Goal: Information Seeking & Learning: Learn about a topic

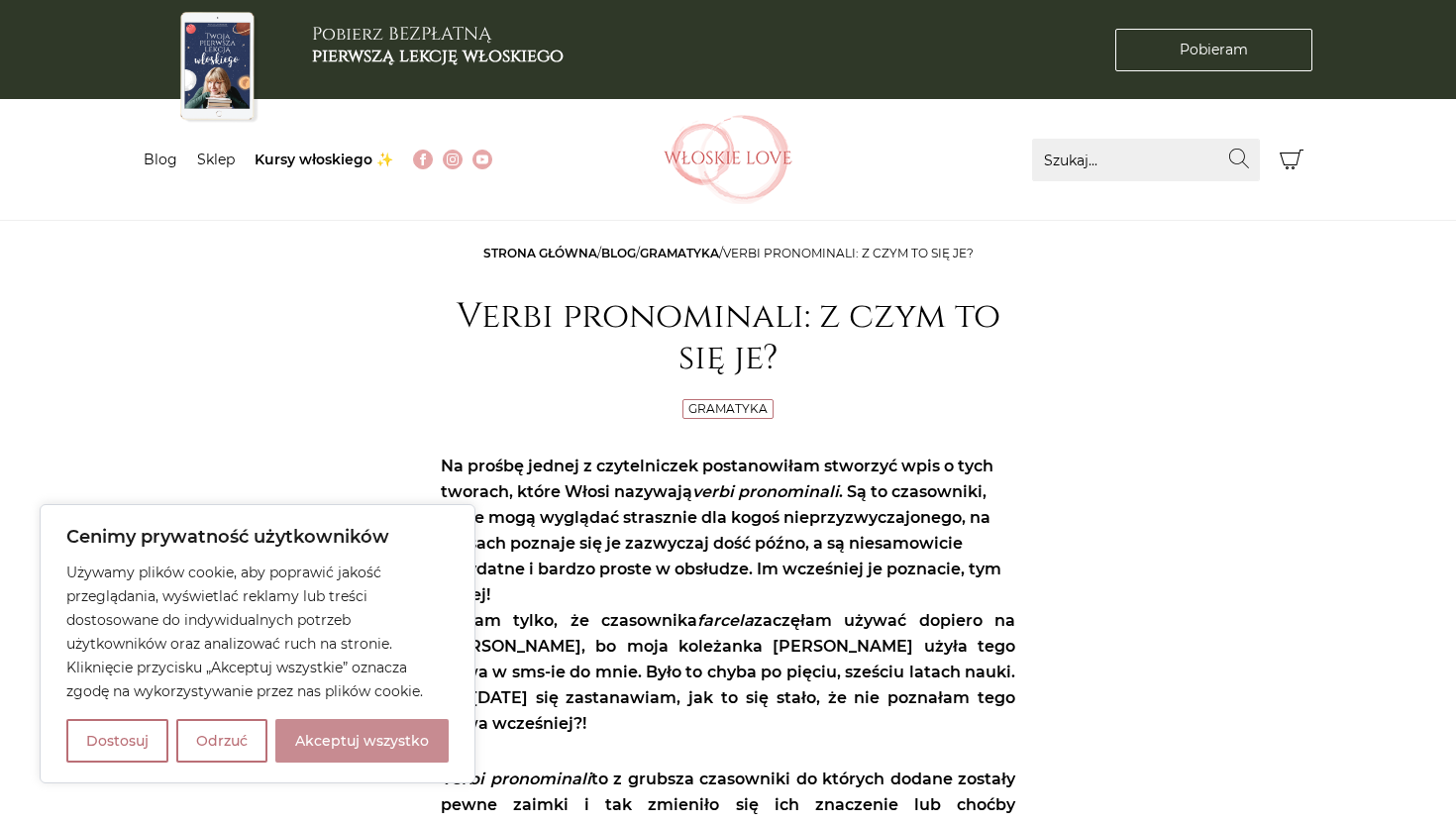
click at [383, 734] on button "Akceptuj wszystko" at bounding box center [363, 741] width 174 height 44
checkbox input "true"
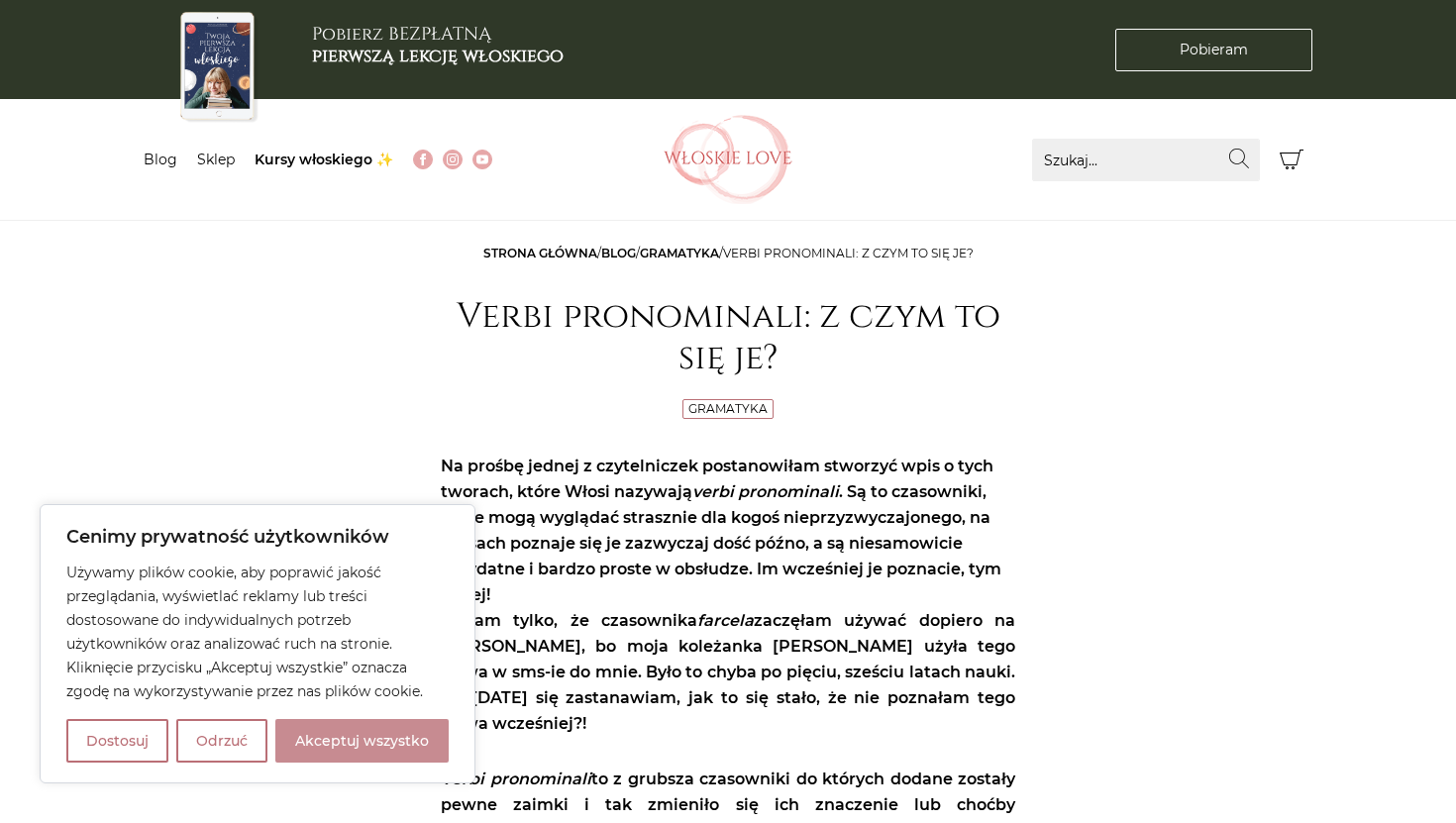
checkbox input "true"
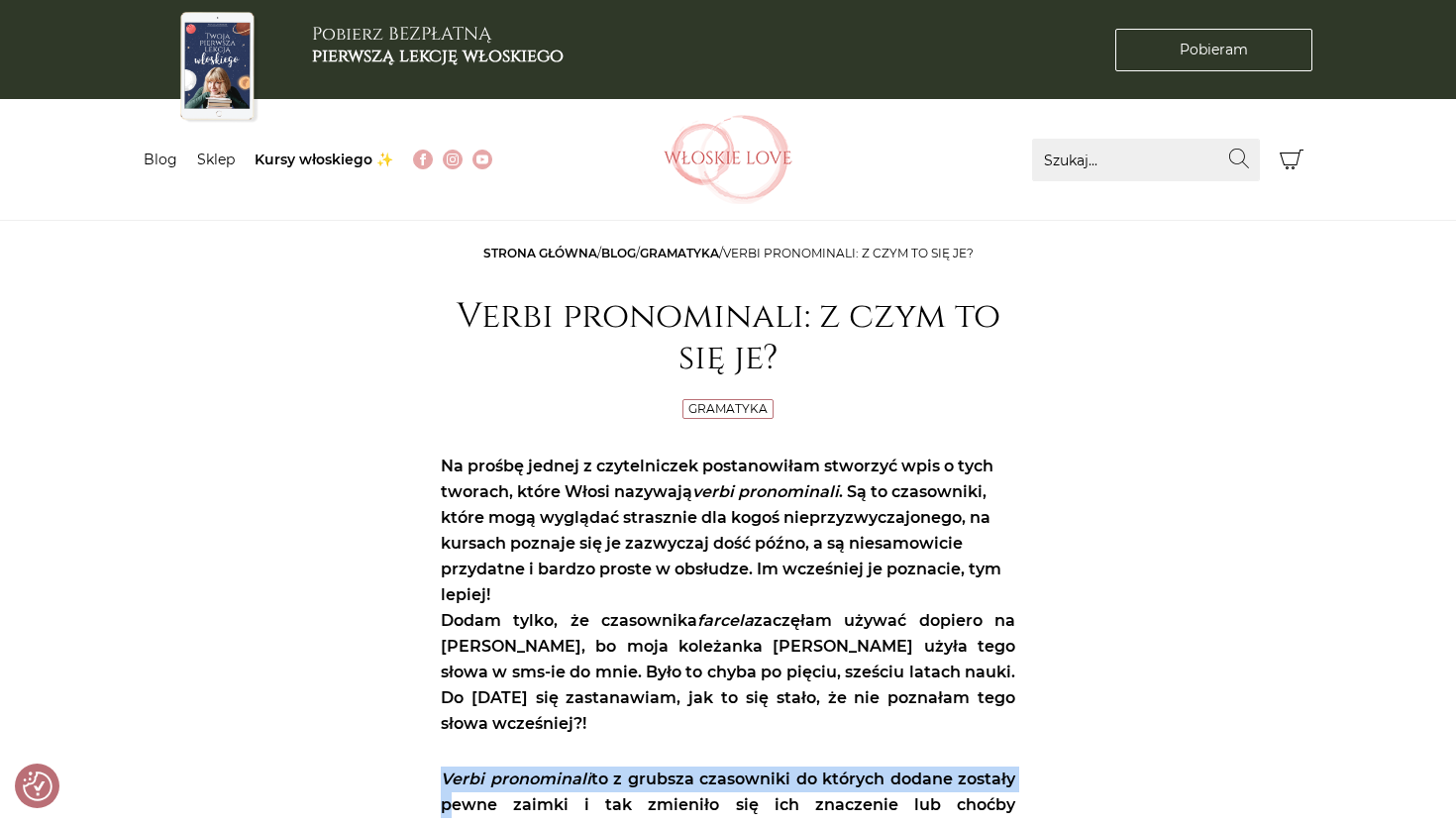
drag, startPoint x: 383, startPoint y: 734, endPoint x: 765, endPoint y: 822, distance: 392.0
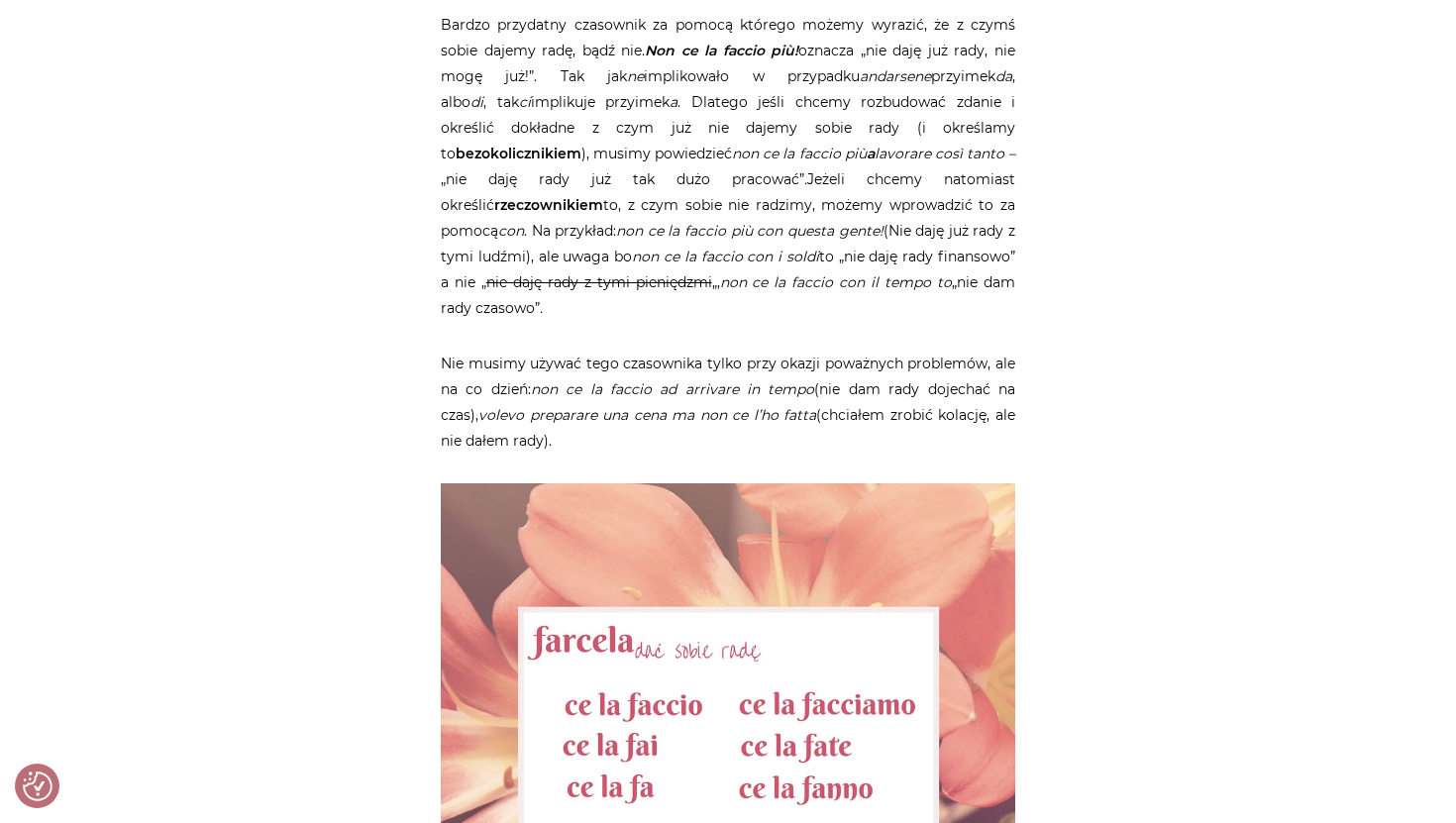
scroll to position [2807, 0]
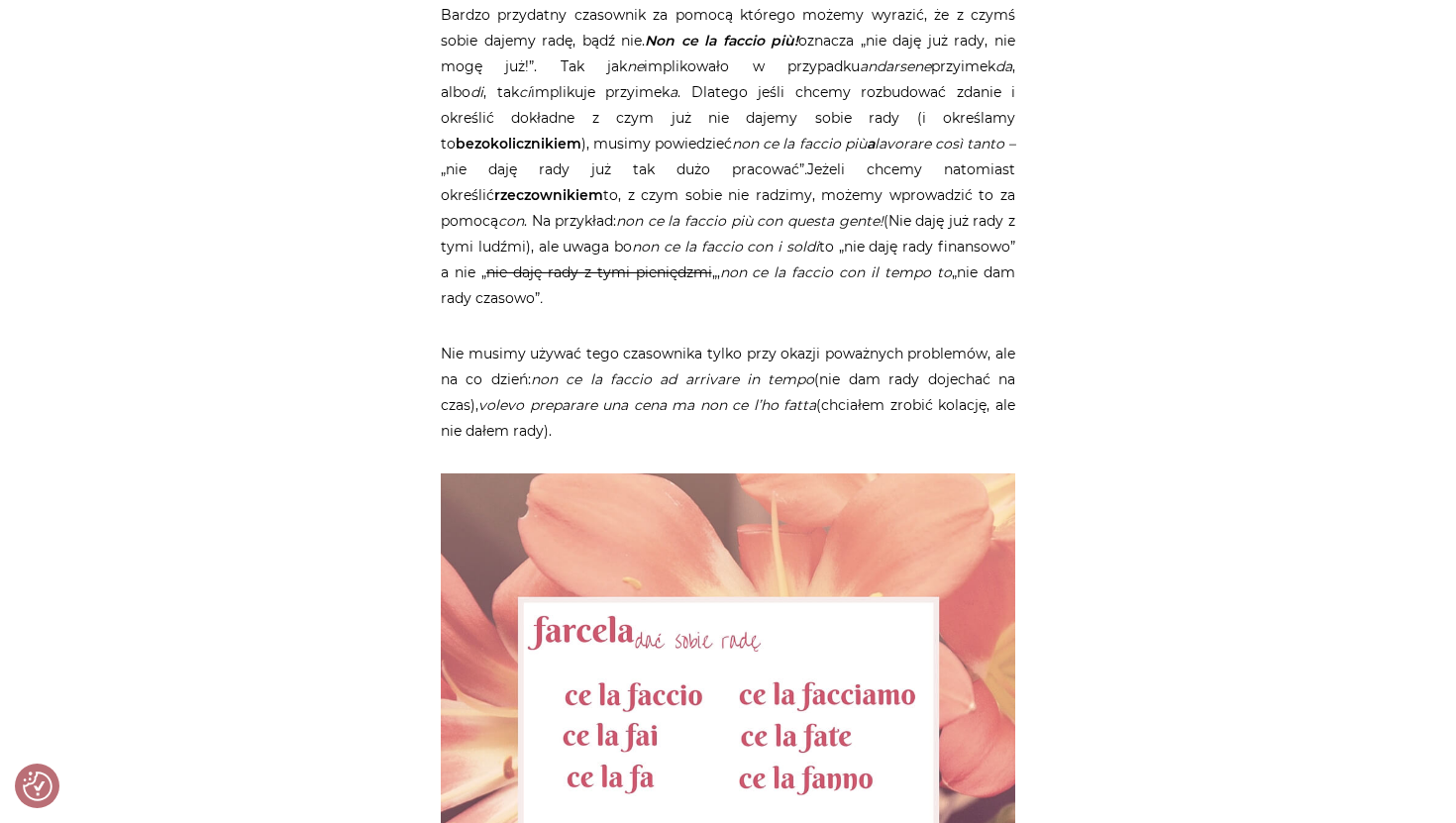
drag, startPoint x: 1019, startPoint y: 294, endPoint x: 1019, endPoint y: 67, distance: 227.0
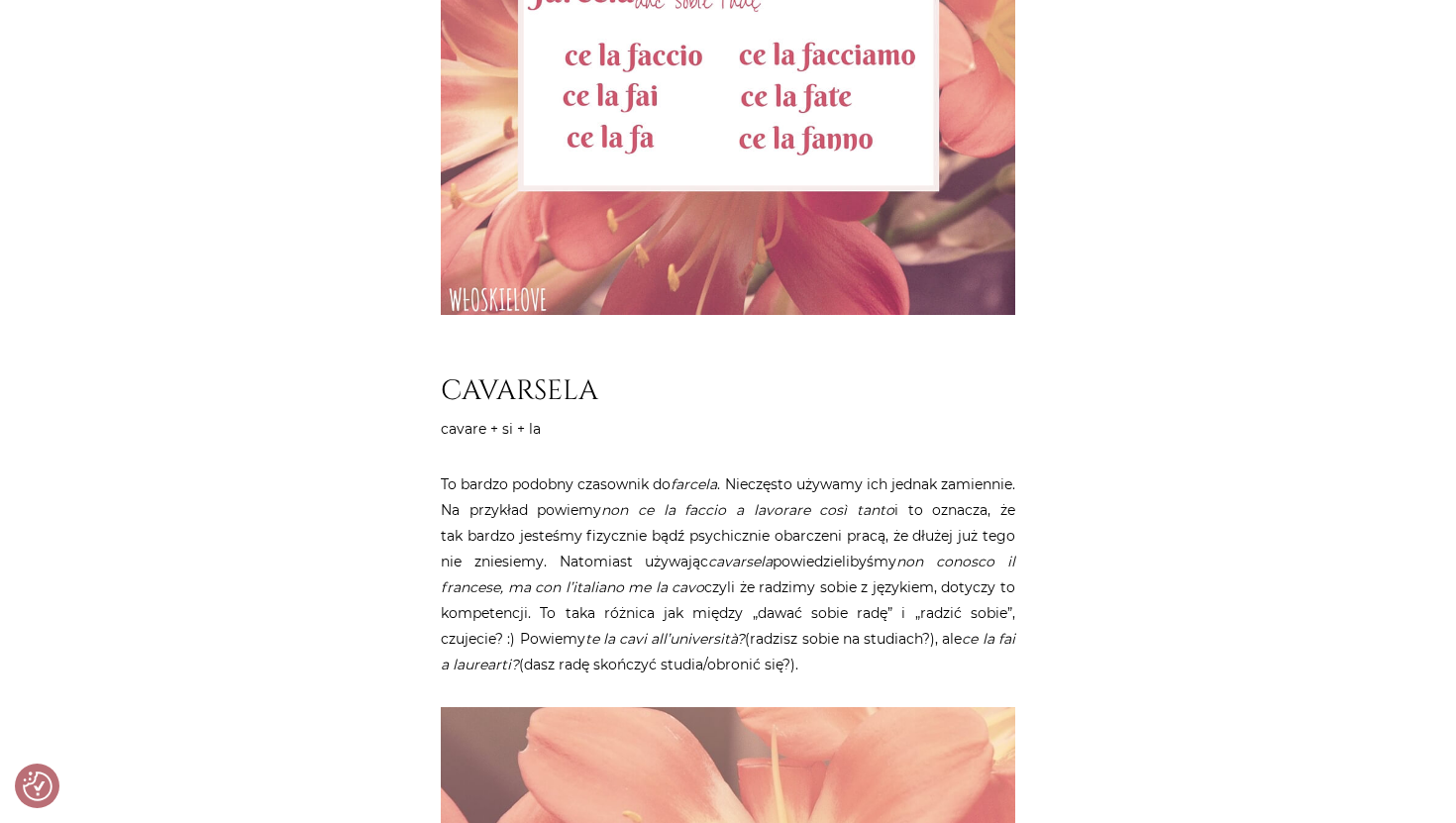
scroll to position [3449, 0]
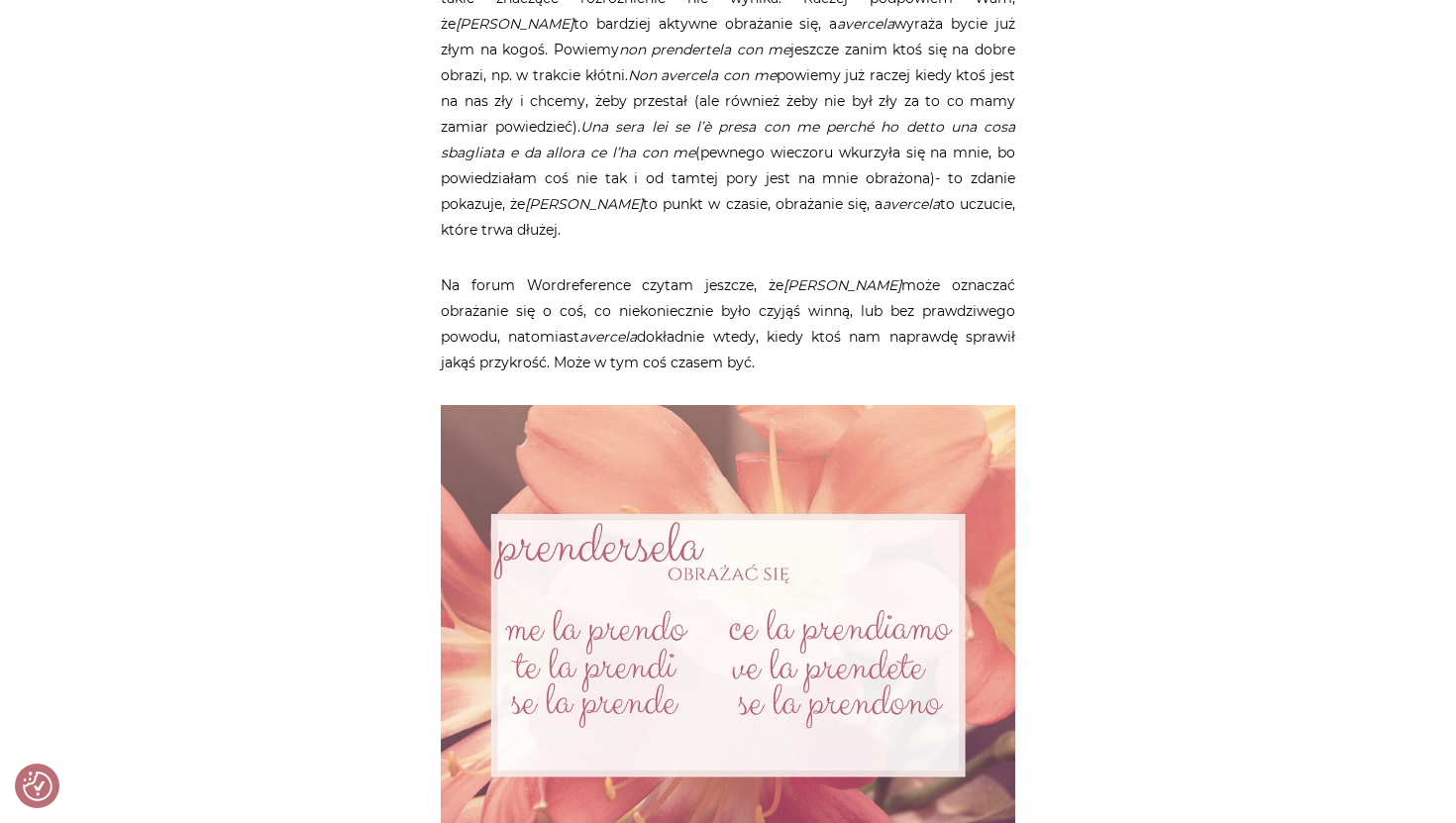
scroll to position [8284, 0]
